Goal: Information Seeking & Learning: Find specific fact

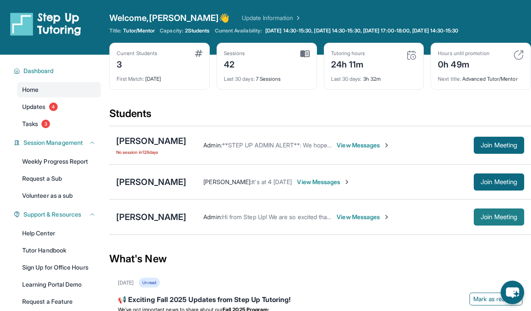
click at [492, 218] on span "Join Meeting" at bounding box center [499, 217] width 37 height 5
click at [139, 215] on div "[PERSON_NAME]" at bounding box center [151, 217] width 70 height 12
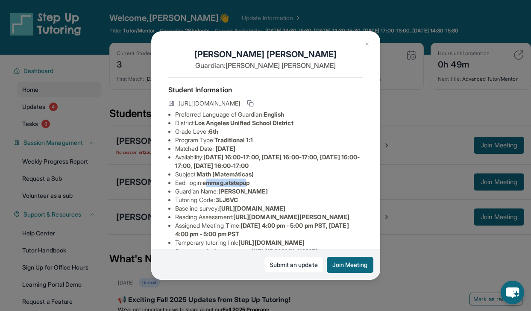
drag, startPoint x: 208, startPoint y: 189, endPoint x: 250, endPoint y: 186, distance: 42.0
click at [250, 186] on span "emmag.atstepup" at bounding box center [226, 182] width 47 height 7
drag, startPoint x: 206, startPoint y: 190, endPoint x: 259, endPoint y: 189, distance: 52.6
click at [259, 187] on li "Eedi login : emmag.atstepup" at bounding box center [269, 183] width 188 height 9
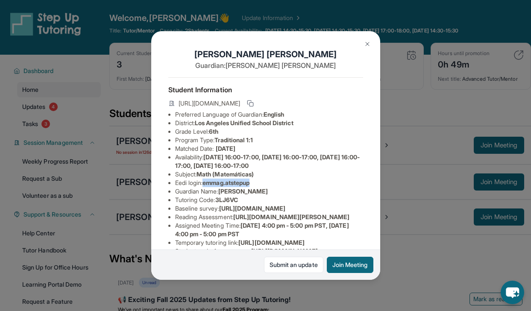
copy span "emmag.atstepup"
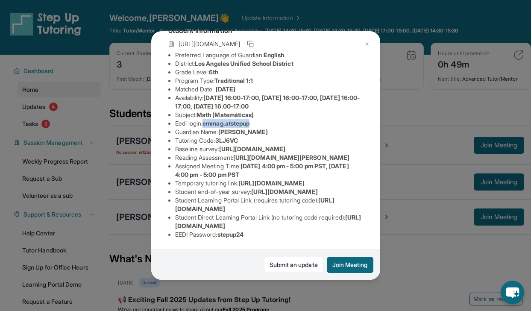
scroll to position [166, 0]
drag, startPoint x: 221, startPoint y: 229, endPoint x: 256, endPoint y: 228, distance: 35.1
click at [256, 230] on li "EEDI Password : stepup24" at bounding box center [269, 234] width 188 height 9
copy span "stepup24"
click at [369, 45] on img at bounding box center [367, 44] width 7 height 7
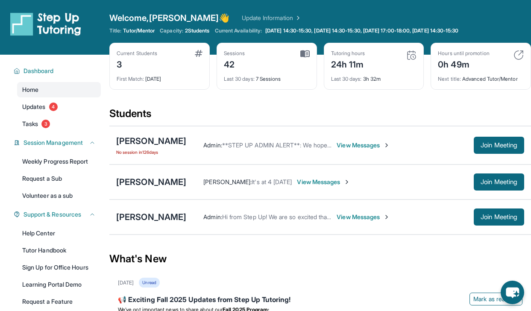
click at [484, 79] on div "Next title : Advanced Tutor/Mentor" at bounding box center [481, 77] width 86 height 12
click at [454, 116] on div "Students" at bounding box center [320, 116] width 422 height 19
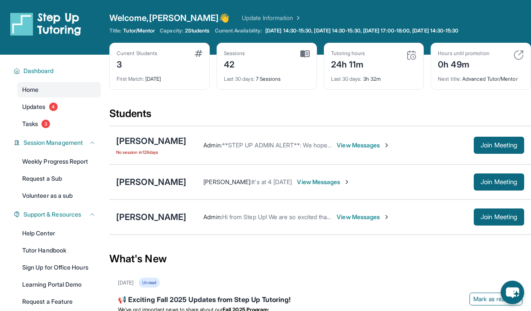
click at [454, 116] on div "Students" at bounding box center [320, 116] width 422 height 19
click at [467, 94] on div "Current Students 3 First Match : [DATE] Sessions 42 Last 30 days : 7 Sessions T…" at bounding box center [320, 75] width 422 height 64
click at [470, 83] on div "Hours until promotion 0h 49m Next title : Advanced Tutor/Mentor" at bounding box center [481, 66] width 100 height 47
click at [470, 79] on div "Next title : Advanced Tutor/Mentor" at bounding box center [481, 77] width 86 height 12
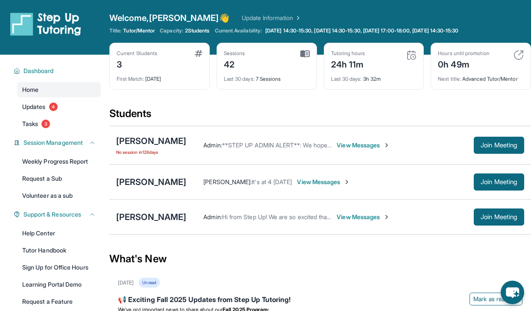
click at [470, 79] on div "Next title : Advanced Tutor/Mentor" at bounding box center [481, 77] width 86 height 12
click at [456, 99] on div "Current Students 3 First Match : [DATE] Sessions 42 Last 30 days : 7 Sessions T…" at bounding box center [320, 75] width 422 height 64
click at [366, 81] on div "Last 30 days : 3h 32m" at bounding box center [374, 77] width 86 height 12
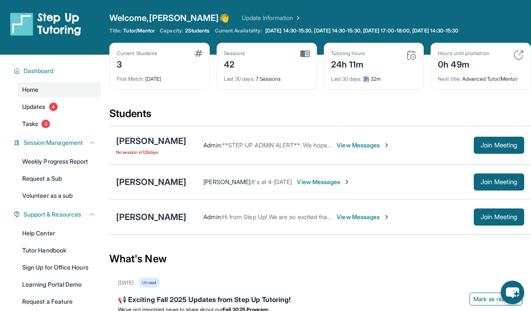
click at [366, 81] on div "Last 30 days : 3h 32m" at bounding box center [374, 77] width 86 height 12
click at [366, 106] on div "Current Students 3 First Match : [DATE] Sessions 42 Last 30 days : 7 Sessions T…" at bounding box center [320, 75] width 422 height 64
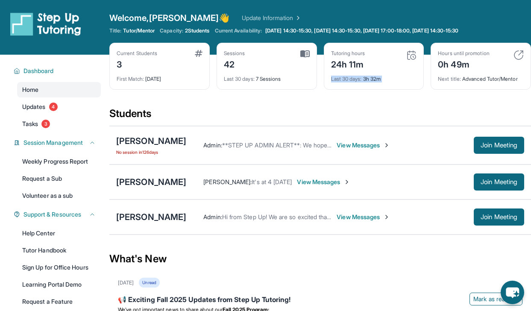
click at [368, 15] on div "Welcome, [PERSON_NAME] 👋 Update Information" at bounding box center [320, 18] width 422 height 12
click at [487, 146] on span "Join Meeting" at bounding box center [499, 145] width 37 height 5
click at [168, 141] on div "Emily Mirzoyan" at bounding box center [151, 141] width 70 height 12
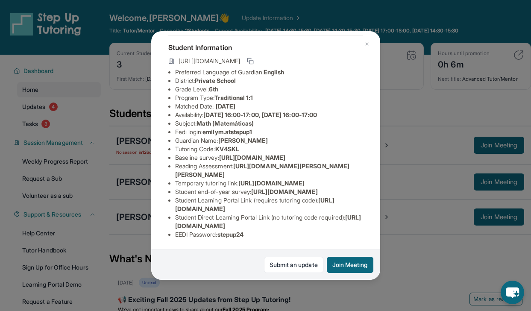
scroll to position [104, 308]
drag, startPoint x: 175, startPoint y: 109, endPoint x: 396, endPoint y: 124, distance: 221.5
click at [396, 124] on div "Emily Mirzoyan Guardian: Tina Ovsepyan Student Information https://student-port…" at bounding box center [265, 155] width 531 height 311
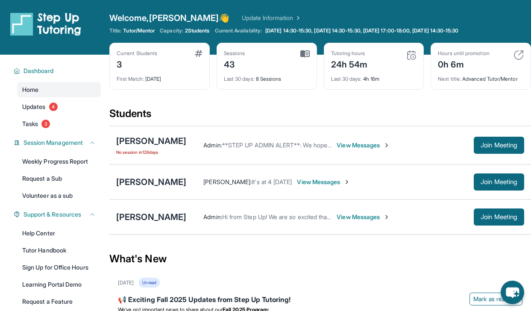
copy span "https://airtable.com/apprlfn8WjpjBUn2G/shrK0QR6AaNyG5psY?prefill_Type%20of%20Fo…"
click at [147, 144] on div "Emily Mirzoyan" at bounding box center [151, 141] width 70 height 12
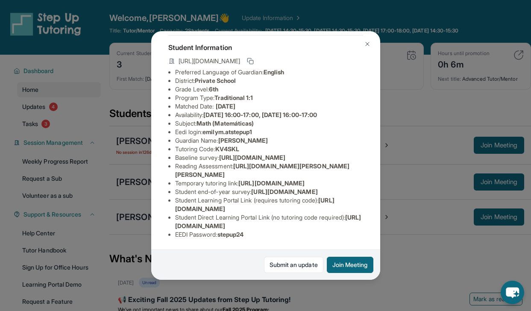
scroll to position [50, 308]
drag, startPoint x: 174, startPoint y: 164, endPoint x: 367, endPoint y: 179, distance: 192.9
click at [367, 180] on div "Emily Mirzoyan Guardian: Tina Ovsepyan Student Information https://student-port…" at bounding box center [265, 155] width 229 height 249
copy span "https://airtable.com/apprlfn8WjpjBUn2G/shrK0QR6AaNyG5psY?prefill_Type%20of%20Fo…"
click at [365, 44] on img at bounding box center [367, 44] width 7 height 7
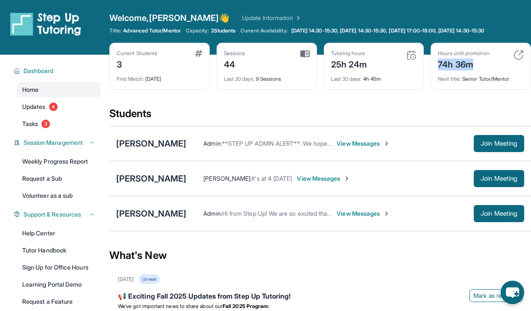
drag, startPoint x: 436, startPoint y: 62, endPoint x: 478, endPoint y: 60, distance: 42.3
click at [478, 60] on div "Hours until promotion 74h 36m Next title : Senior Tutor/Mentor" at bounding box center [481, 66] width 100 height 47
click at [478, 60] on div "74h 36m" at bounding box center [463, 64] width 51 height 14
drag, startPoint x: 478, startPoint y: 60, endPoint x: 444, endPoint y: 58, distance: 33.8
click at [447, 59] on div "74h 36m" at bounding box center [463, 64] width 51 height 14
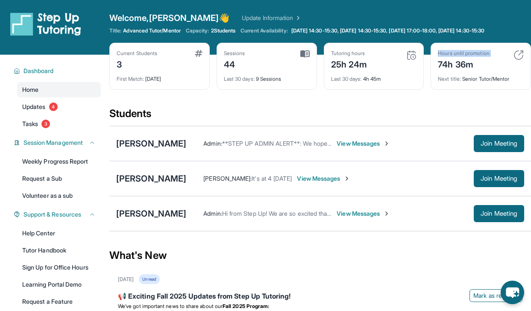
click at [391, 99] on div "Current Students 3 First Match : 22 days ago Sessions 44 Last 30 days : 9 Sessi…" at bounding box center [320, 75] width 422 height 64
click at [306, 52] on img at bounding box center [305, 54] width 9 height 8
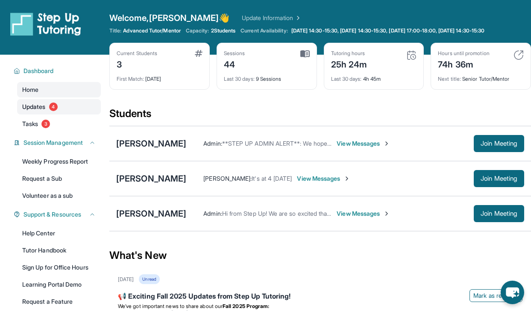
click at [84, 102] on link "Updates 4" at bounding box center [59, 106] width 84 height 15
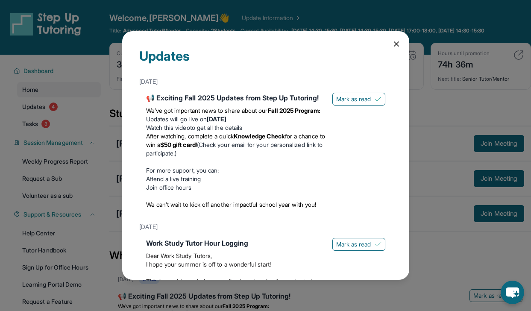
click at [392, 50] on div "Updates August 27th 📢 Exciting Fall 2025 Updates from Step Up Tutoring! We’ve g…" at bounding box center [265, 155] width 287 height 249
click at [392, 49] on div "Updates August 27th 📢 Exciting Fall 2025 Updates from Step Up Tutoring! We’ve g…" at bounding box center [265, 155] width 287 height 249
click at [392, 41] on icon at bounding box center [396, 44] width 9 height 9
